Goal: Transaction & Acquisition: Purchase product/service

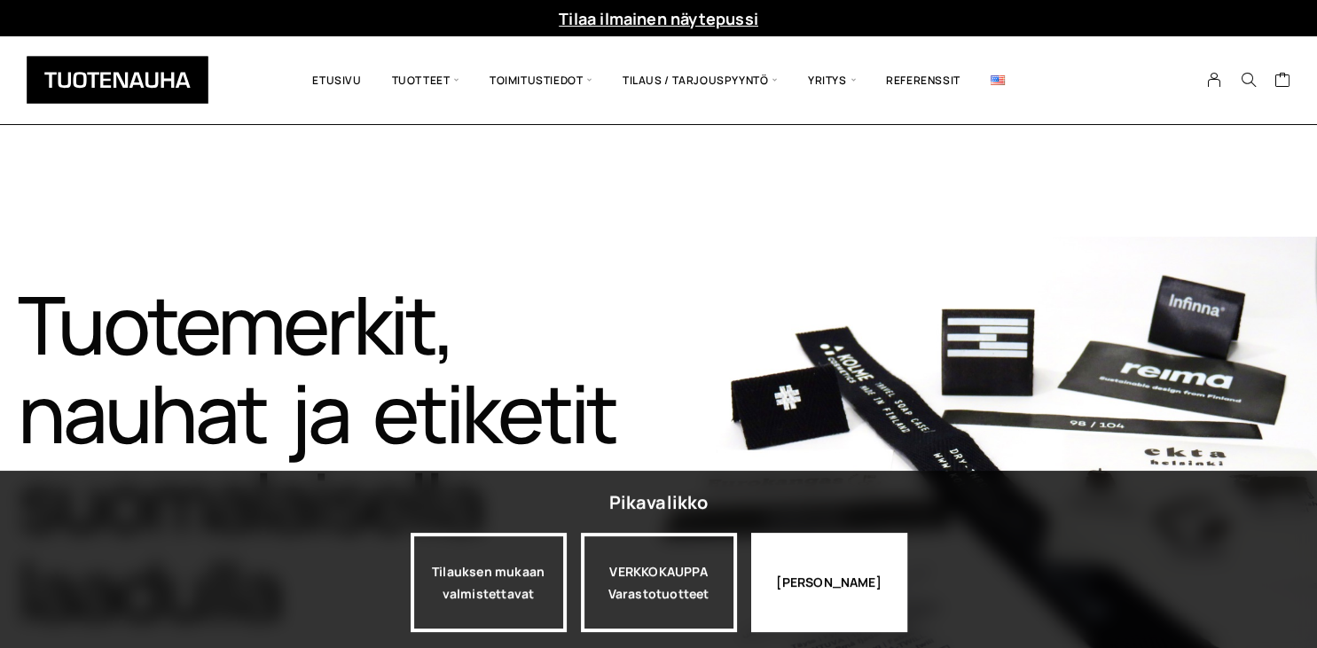
click at [788, 578] on div "Jatka katselua" at bounding box center [829, 582] width 156 height 99
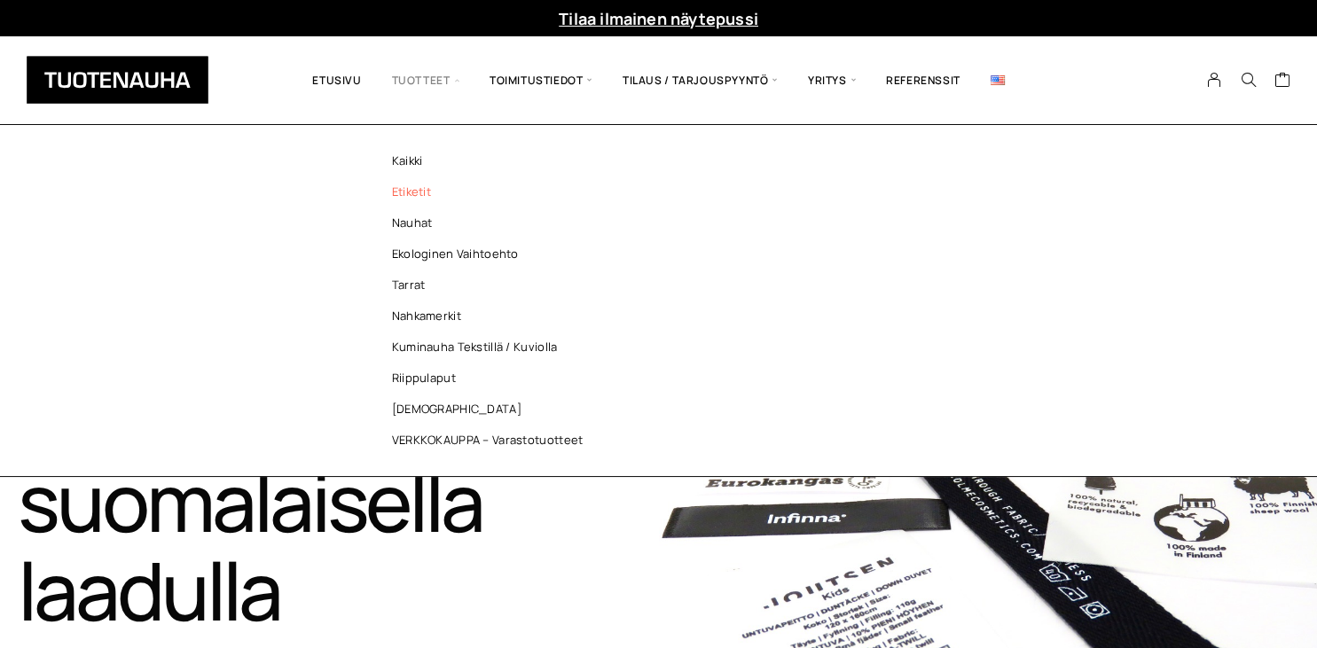
click at [421, 186] on link "Etiketit" at bounding box center [492, 191] width 257 height 31
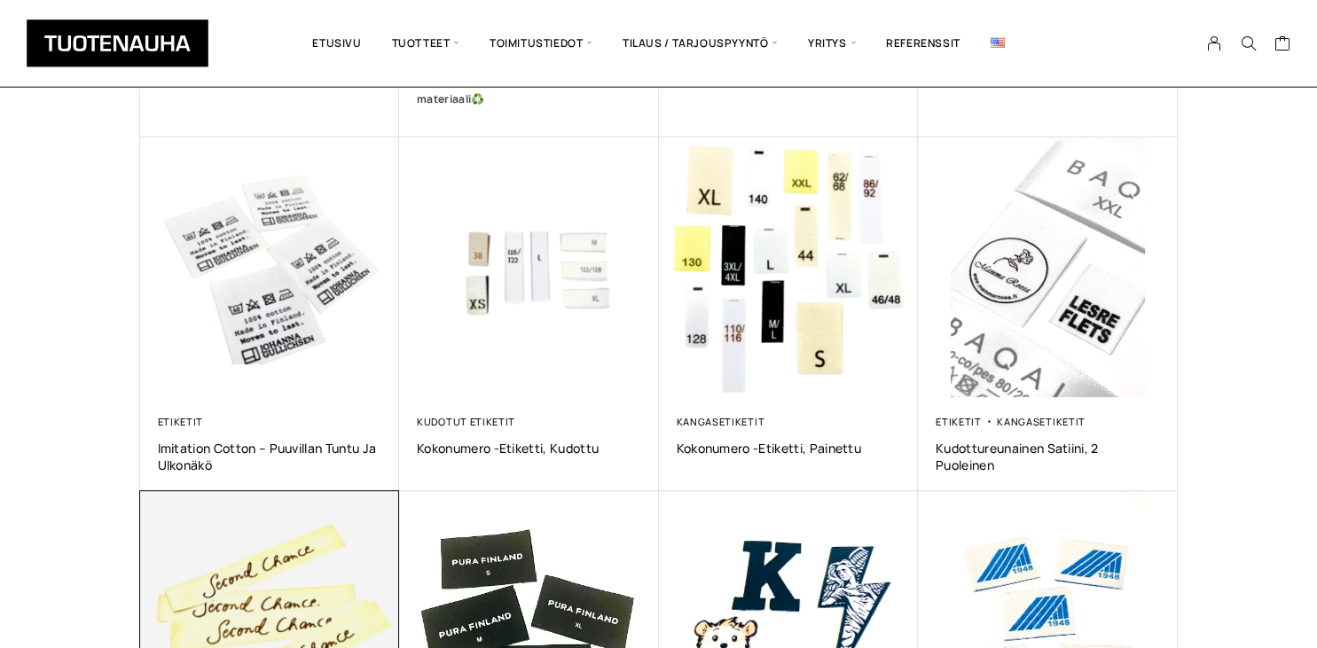
scroll to position [613, 0]
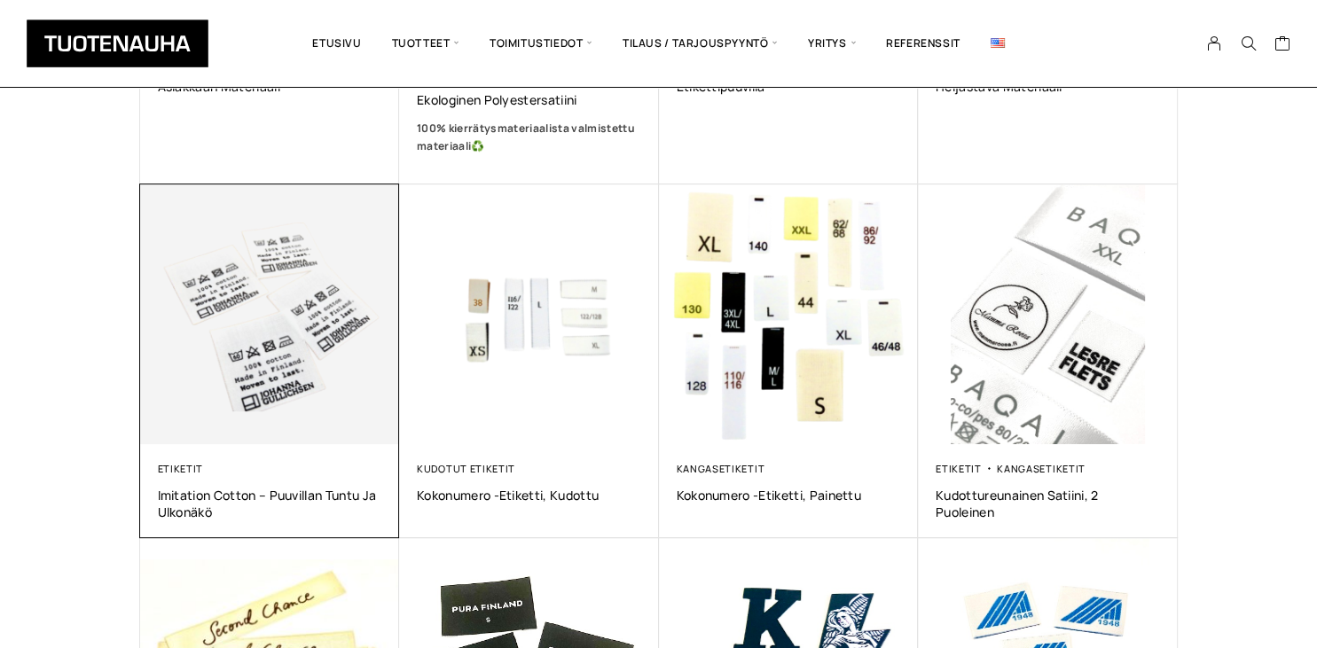
click at [289, 367] on img at bounding box center [270, 314] width 260 height 260
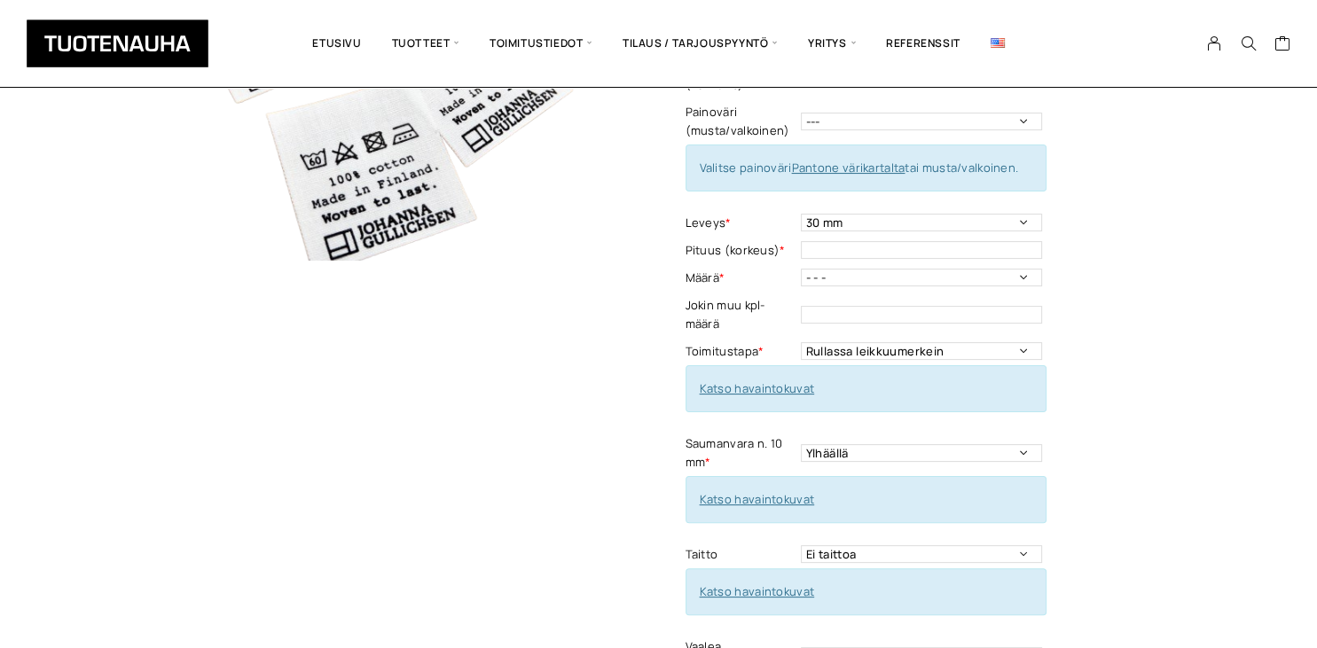
scroll to position [613, 0]
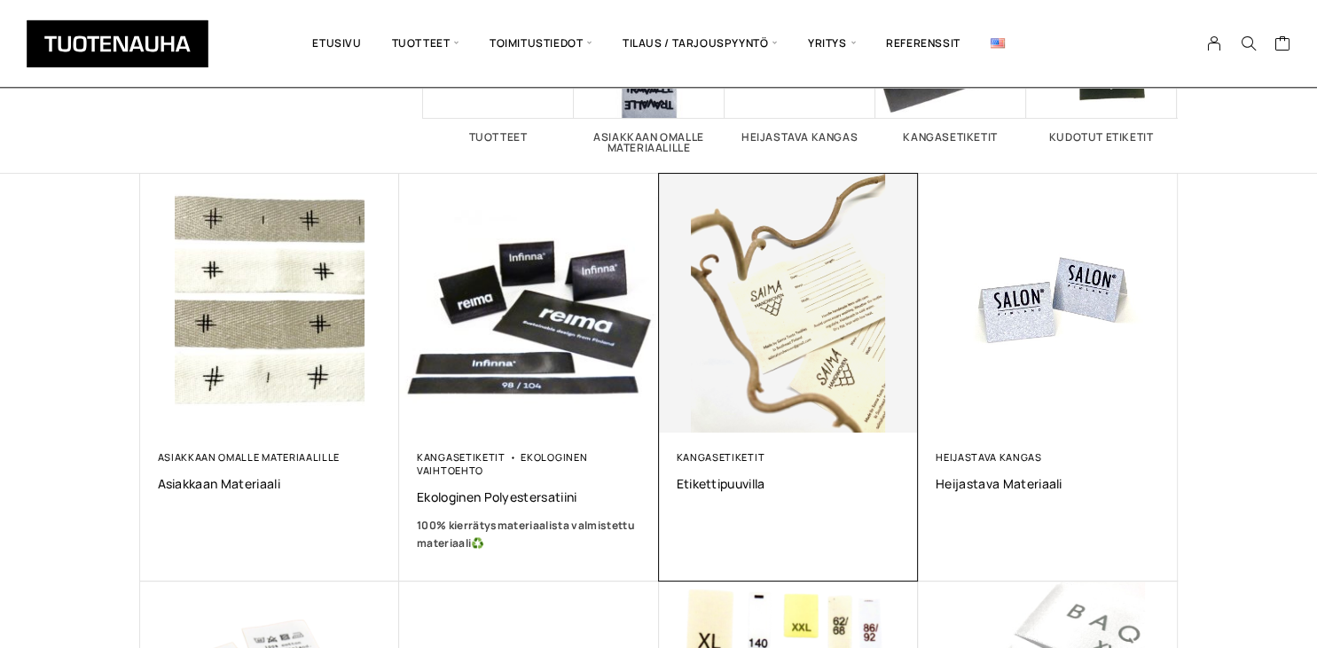
scroll to position [204, 0]
